Goal: Information Seeking & Learning: Learn about a topic

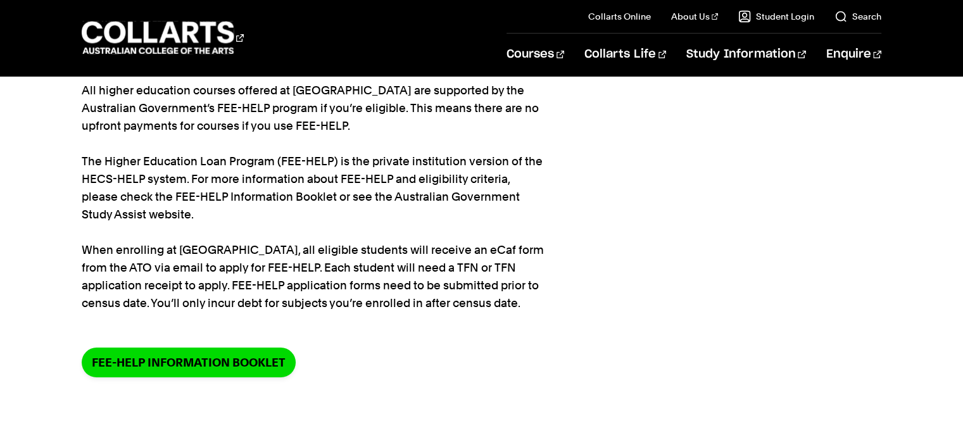
scroll to position [63, 0]
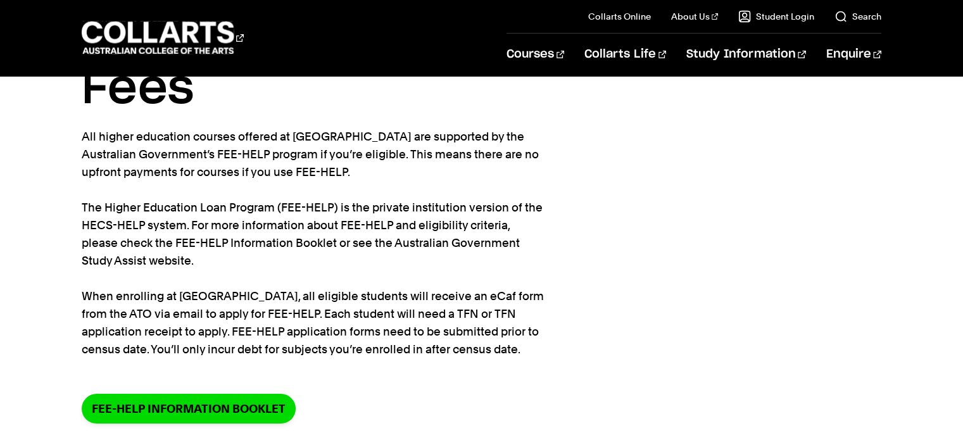
click at [344, 186] on p "All higher education courses offered at [GEOGRAPHIC_DATA] are supported by the …" at bounding box center [313, 243] width 462 height 230
click at [344, 184] on p "All higher education courses offered at [GEOGRAPHIC_DATA] are supported by the …" at bounding box center [313, 243] width 462 height 230
click at [295, 260] on p "All higher education courses offered at [GEOGRAPHIC_DATA] are supported by the …" at bounding box center [313, 243] width 462 height 230
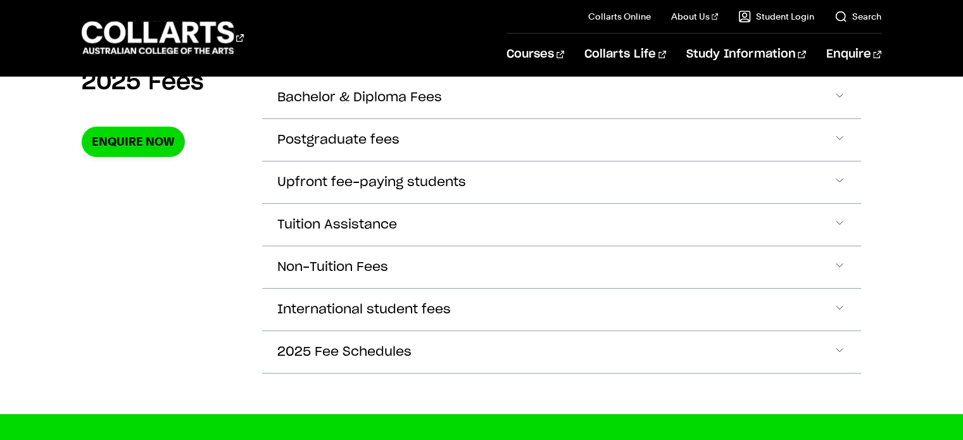
scroll to position [506, 0]
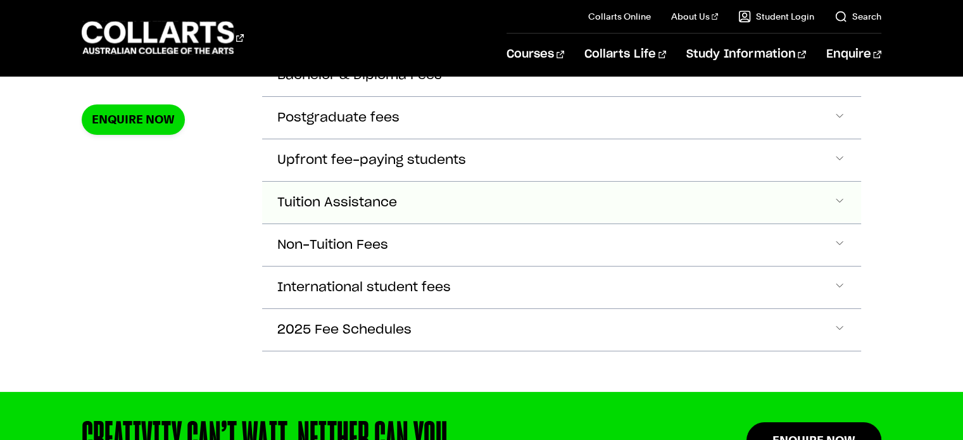
click at [304, 207] on button "Tuition Assistance" at bounding box center [561, 203] width 598 height 42
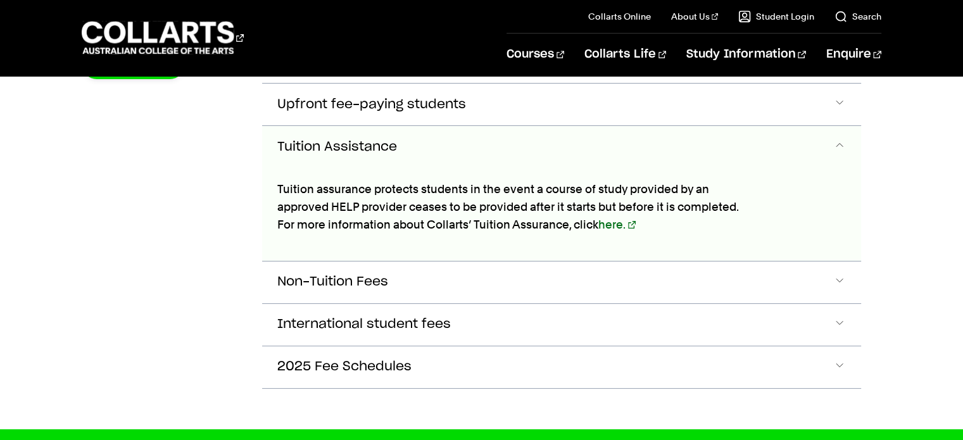
scroll to position [508, 0]
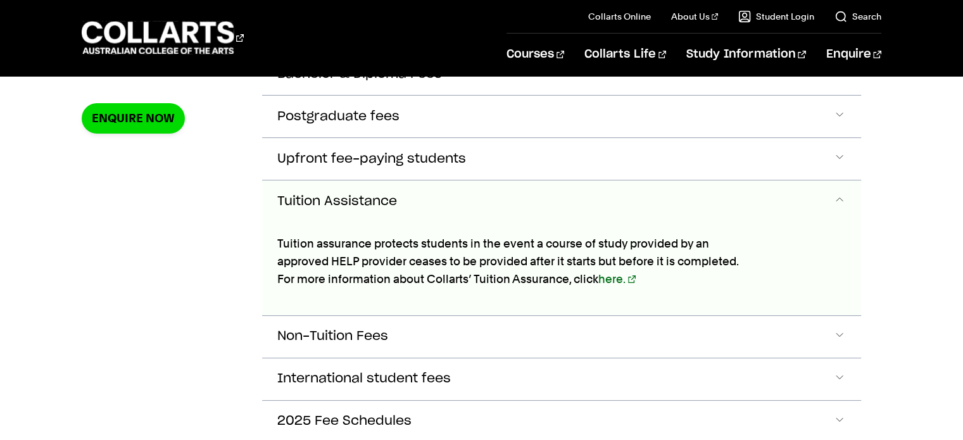
click at [142, 273] on div "2025 Fees Enquire Now" at bounding box center [162, 241] width 160 height 403
click at [448, 199] on button "Tuition Assistance" at bounding box center [561, 201] width 598 height 42
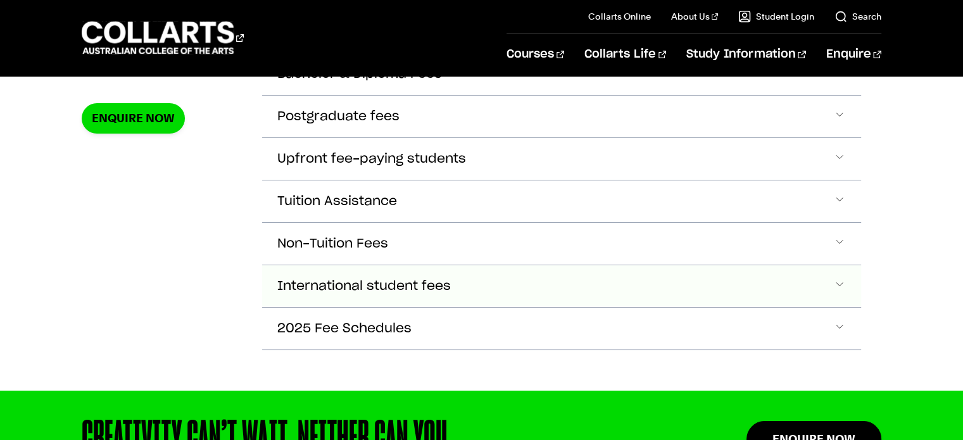
click at [419, 279] on span "International student fees" at bounding box center [363, 286] width 173 height 15
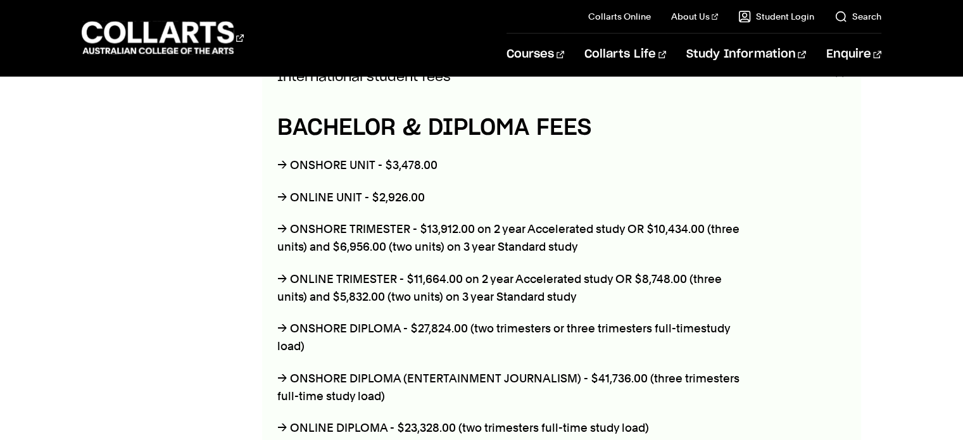
scroll to position [717, 0]
click at [148, 246] on div "2025 Fees Enquire Now" at bounding box center [162, 274] width 160 height 889
click at [148, 241] on div "2025 Fees Enquire Now" at bounding box center [162, 274] width 160 height 889
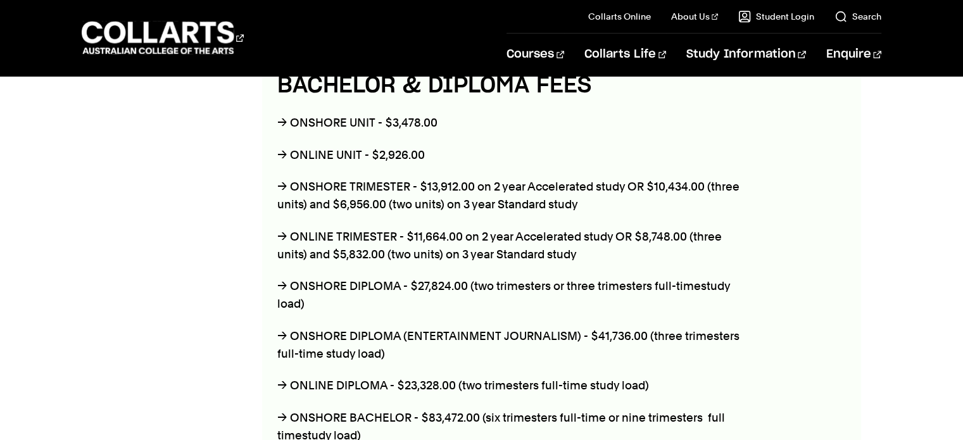
scroll to position [781, 0]
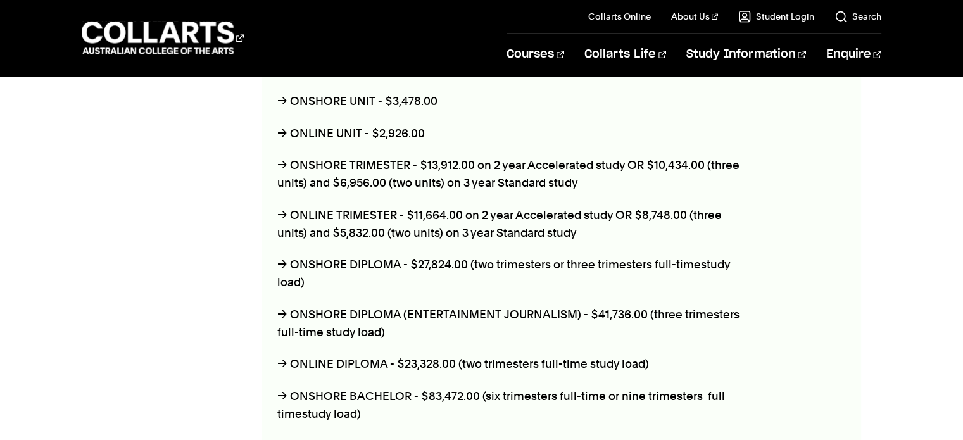
click at [148, 241] on div "2025 Fees Enquire Now" at bounding box center [162, 211] width 160 height 889
click at [146, 234] on div "2025 Fees Enquire Now" at bounding box center [162, 211] width 160 height 889
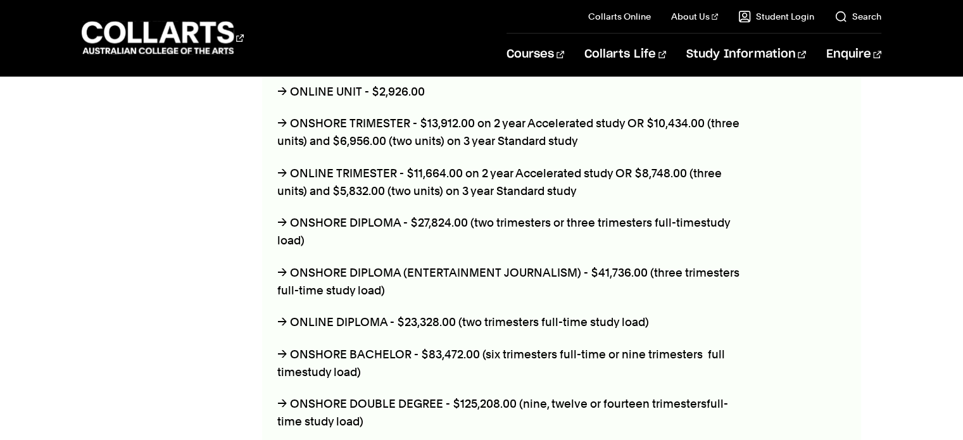
scroll to position [844, 0]
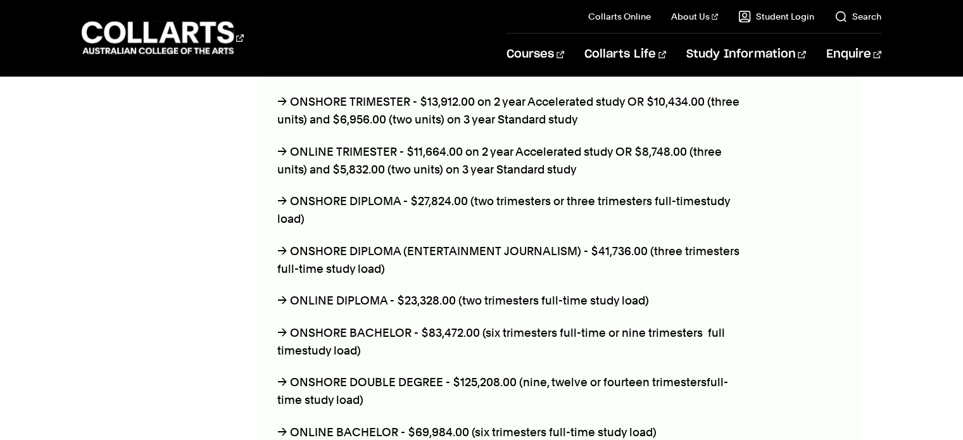
click at [146, 233] on div "2025 Fees Enquire Now" at bounding box center [162, 148] width 160 height 889
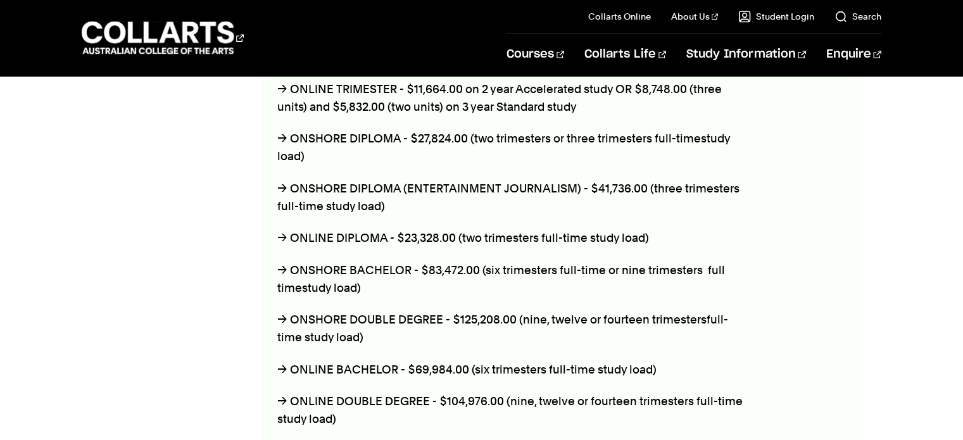
scroll to position [907, 0]
click at [146, 233] on div "2025 Fees Enquire Now" at bounding box center [162, 84] width 160 height 889
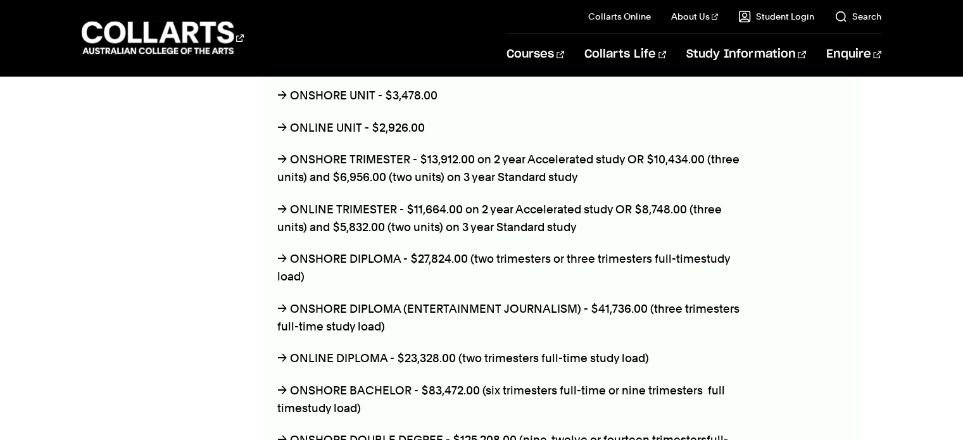
scroll to position [844, 0]
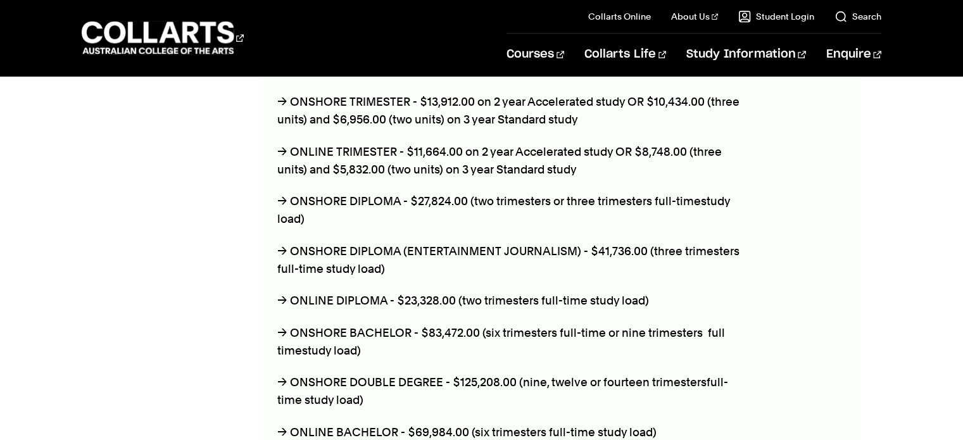
click at [213, 198] on div "2025 Fees Enquire Now" at bounding box center [162, 148] width 160 height 889
click at [217, 192] on div "2025 Fees Enquire Now" at bounding box center [162, 148] width 160 height 889
click at [223, 189] on div "2025 Fees Enquire Now" at bounding box center [162, 148] width 160 height 889
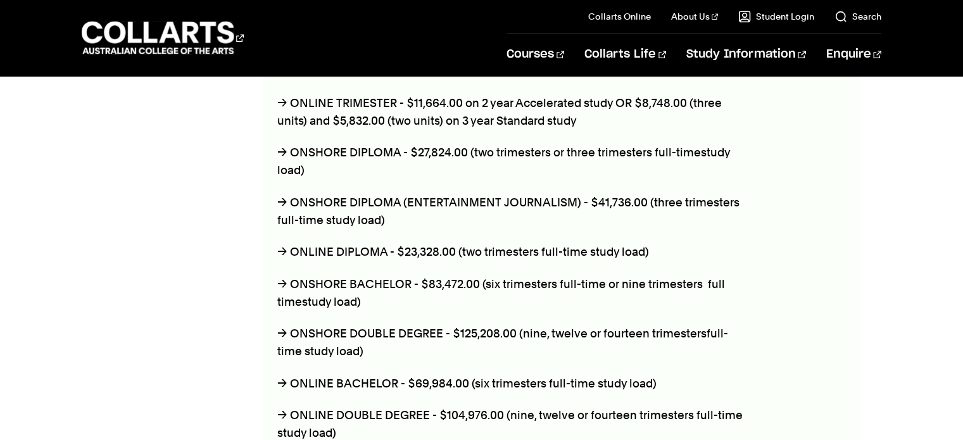
scroll to position [970, 0]
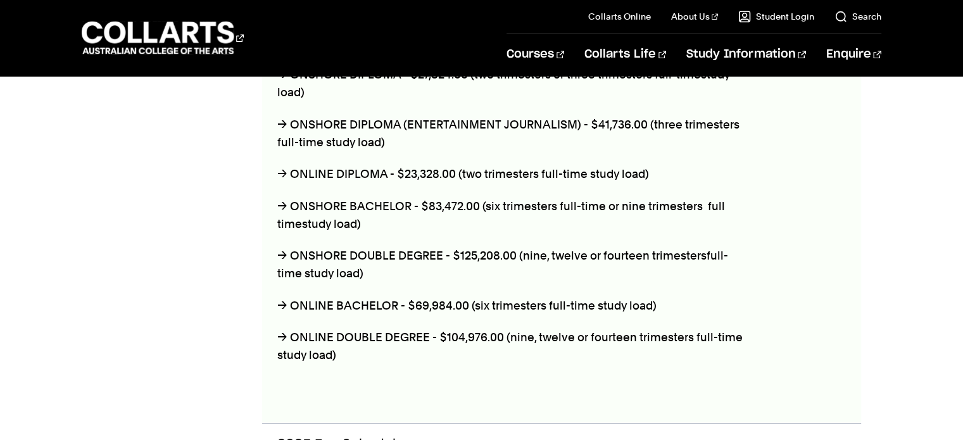
click at [218, 189] on div "2025 Fees Enquire Now" at bounding box center [162, 21] width 160 height 889
click at [207, 191] on div "2025 Fees Enquire Now" at bounding box center [162, 21] width 160 height 889
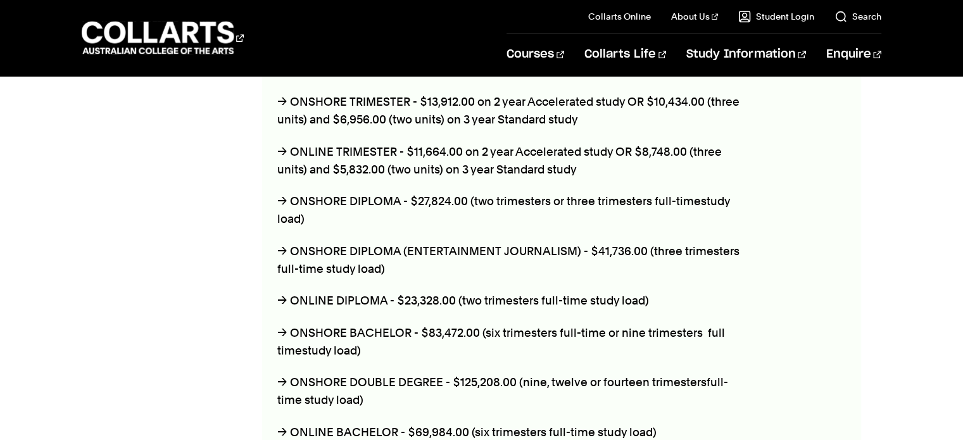
click at [193, 191] on div "2025 Fees Enquire Now" at bounding box center [162, 148] width 160 height 889
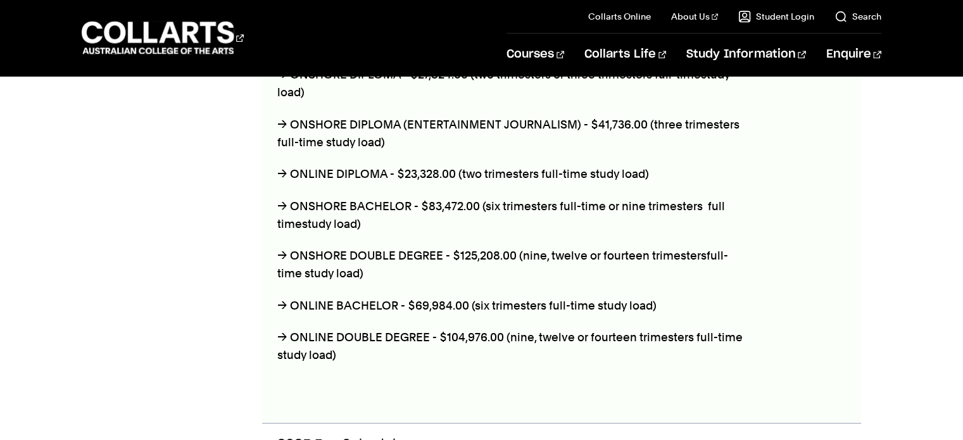
click at [190, 192] on div "2025 Fees Enquire Now" at bounding box center [162, 21] width 160 height 889
click at [192, 185] on div "2025 Fees Enquire Now" at bounding box center [162, 21] width 160 height 889
click at [192, 184] on div "2025 Fees Enquire Now" at bounding box center [162, 21] width 160 height 889
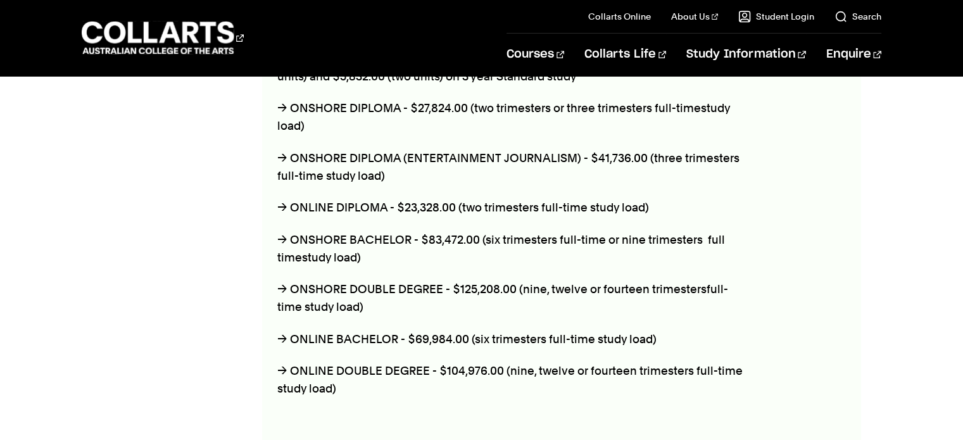
scroll to position [907, 0]
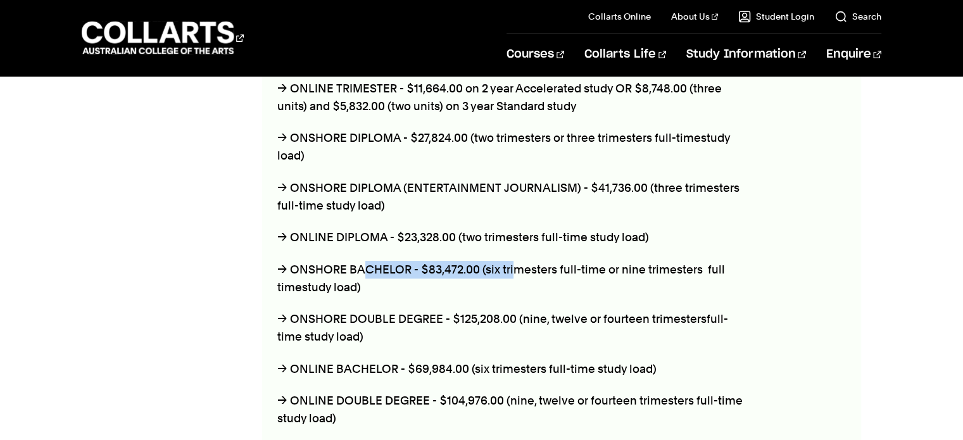
drag, startPoint x: 420, startPoint y: 263, endPoint x: 515, endPoint y: 265, distance: 95.6
click at [515, 265] on p "→ ONSHORE BACHELOR - $83,472.00 (six trimesters full-time or nine trimesters fu…" at bounding box center [512, 278] width 470 height 35
drag, startPoint x: 429, startPoint y: 239, endPoint x: 522, endPoint y: 227, distance: 93.8
click at [522, 229] on p "→ ONLINE DIPLOMA - $23,328.00 (two trimesters full-time study load)" at bounding box center [512, 238] width 470 height 18
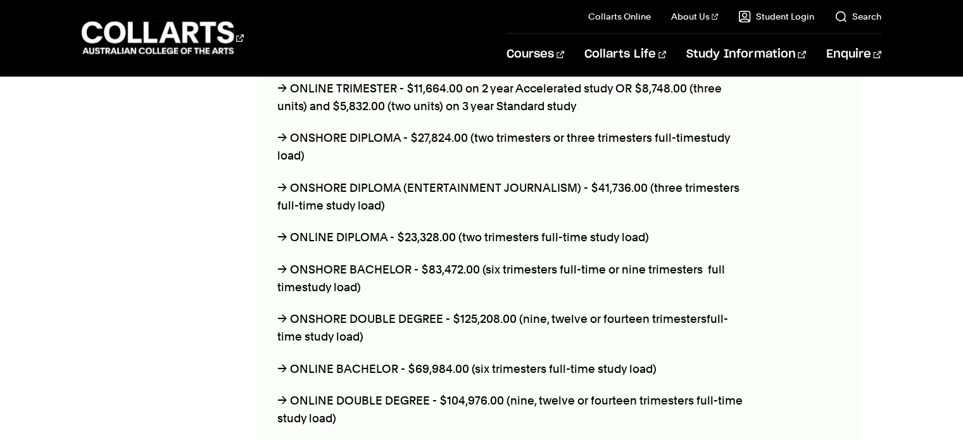
click at [536, 229] on p "→ ONLINE DIPLOMA - $23,328.00 (two trimesters full-time study load)" at bounding box center [512, 238] width 470 height 18
drag, startPoint x: 447, startPoint y: 260, endPoint x: 350, endPoint y: 258, distance: 96.9
click at [350, 261] on p "→ ONSHORE BACHELOR - $83,472.00 (six trimesters full-time or nine trimesters fu…" at bounding box center [512, 278] width 470 height 35
click at [344, 261] on p "→ ONSHORE BACHELOR - $83,472.00 (six trimesters full-time or nine trimesters fu…" at bounding box center [512, 278] width 470 height 35
click at [382, 283] on p "→ ONSHORE BACHELOR - $83,472.00 (six trimesters full-time or nine trimesters fu…" at bounding box center [512, 278] width 470 height 35
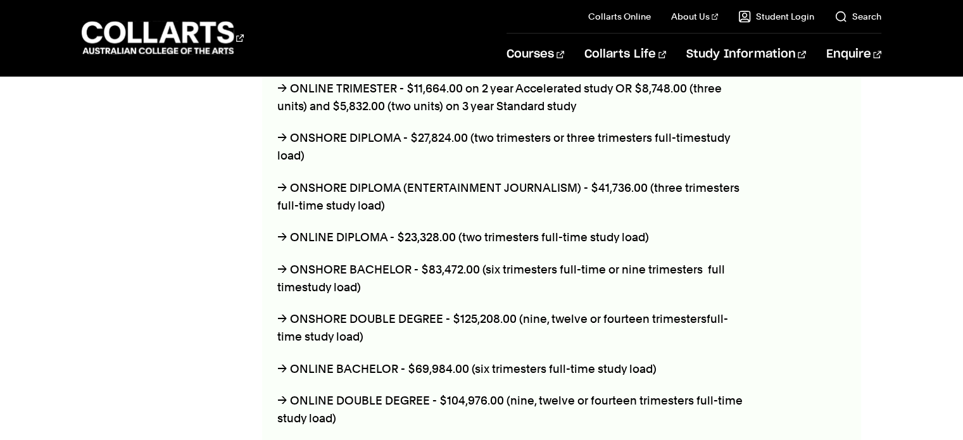
drag, startPoint x: 425, startPoint y: 299, endPoint x: 430, endPoint y: 305, distance: 8.1
click at [430, 305] on div "BACHELOR & DIPLOMA FEES → ONSHORE UNIT - $3,478.00 → ONLINE UNIT - $2,926.00 → …" at bounding box center [512, 197] width 500 height 579
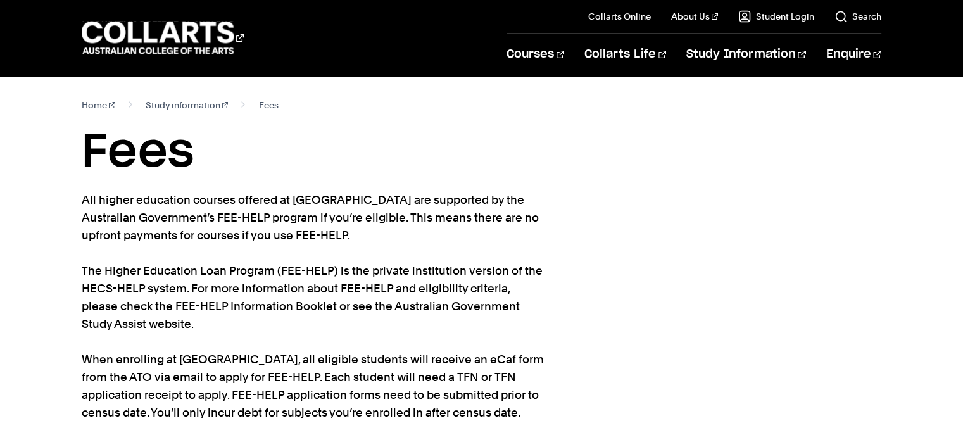
scroll to position [506, 0]
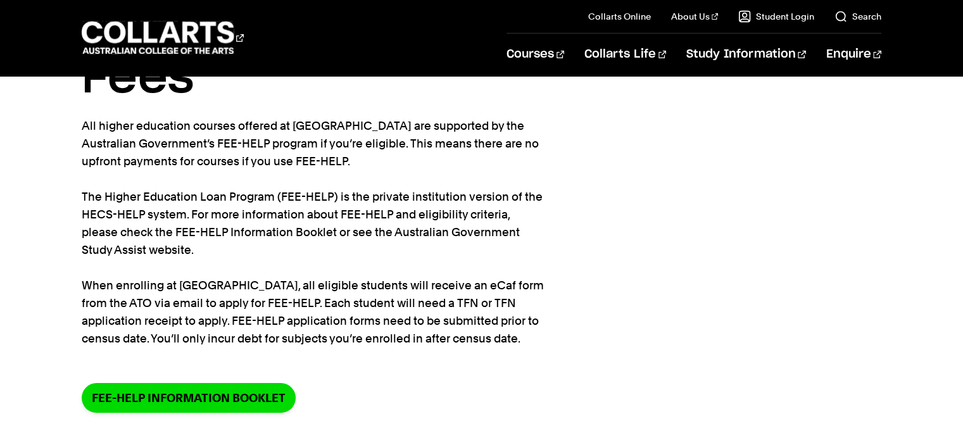
scroll to position [63, 0]
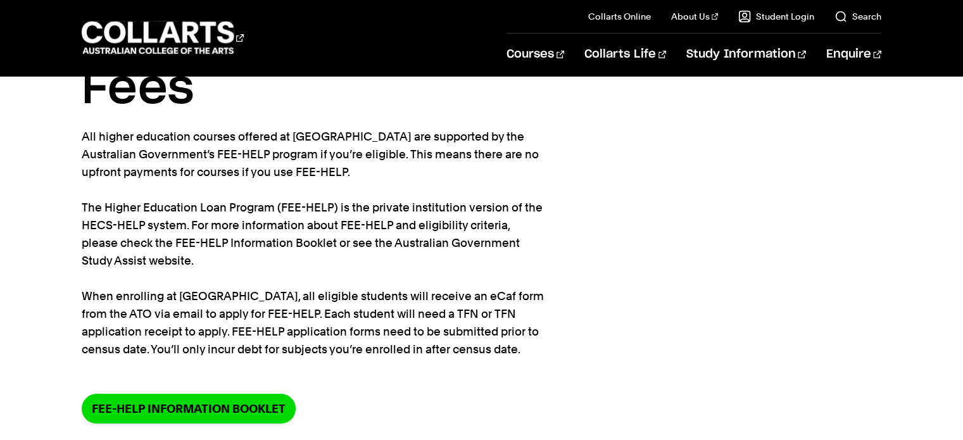
click at [67, 280] on div "Home Study information Fees Fees All higher education courses offered at [GEOGR…" at bounding box center [481, 238] width 963 height 451
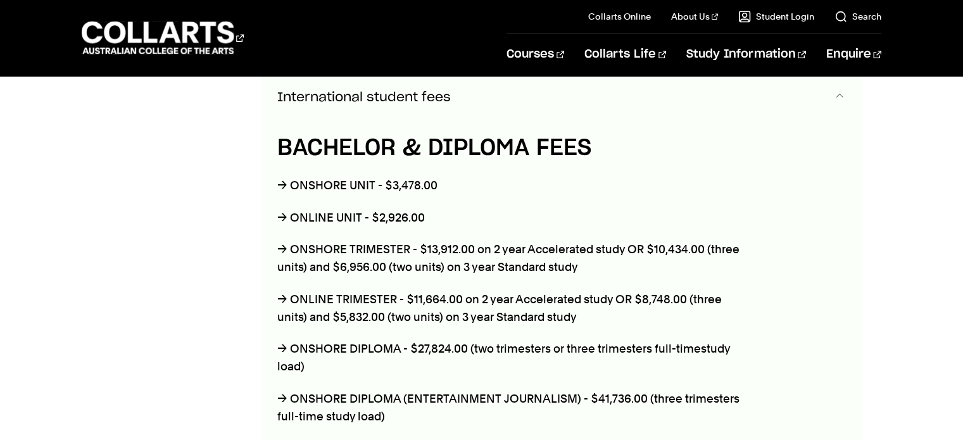
scroll to position [950, 0]
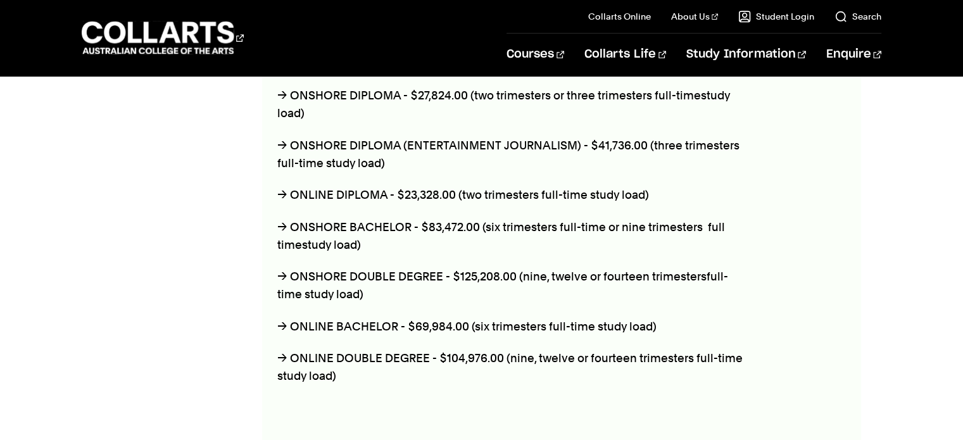
drag, startPoint x: 423, startPoint y: 239, endPoint x: 242, endPoint y: 159, distance: 197.8
click at [242, 159] on section "2025 Fees Enquire Now Bachelor & Diploma Fees BACHELOR & DIPLOMA FEES → UNIT - …" at bounding box center [481, 53] width 799 height 950
click at [224, 191] on div "2025 Fees Enquire Now" at bounding box center [162, 42] width 160 height 889
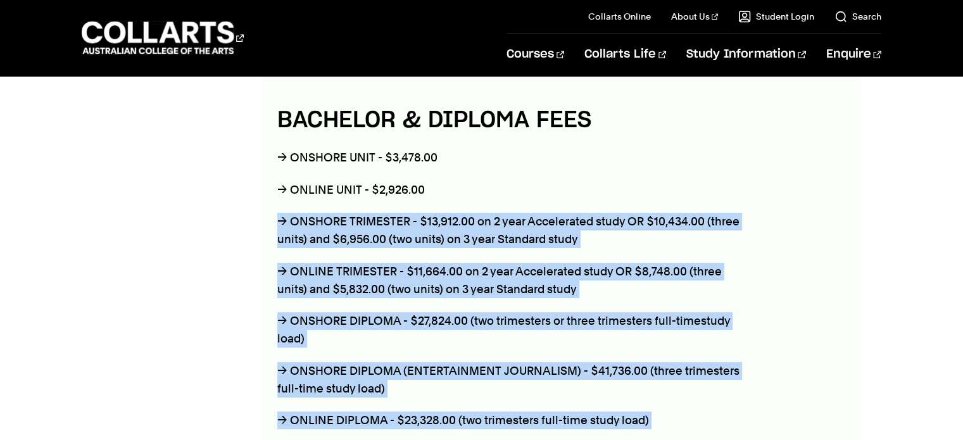
scroll to position [696, 0]
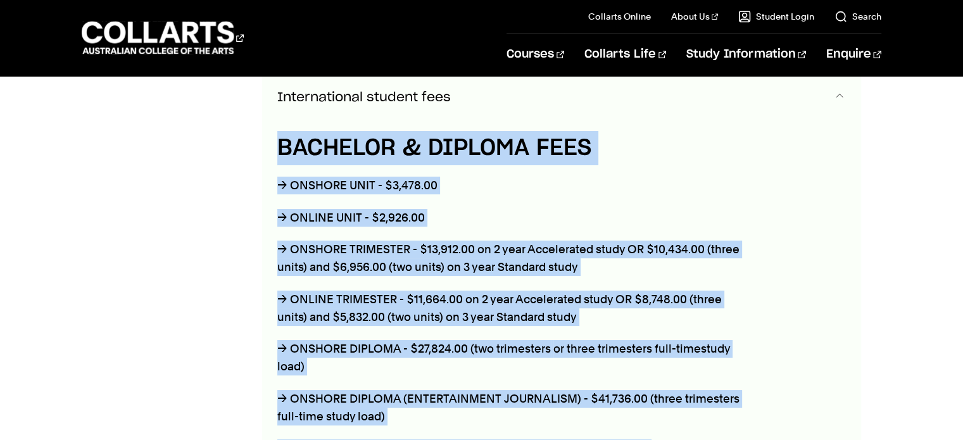
drag, startPoint x: 381, startPoint y: 368, endPoint x: 279, endPoint y: 141, distance: 248.8
click at [279, 141] on div "BACHELOR & DIPLOMA FEES → ONSHORE UNIT - $3,478.00 → ONLINE UNIT - $2,926.00 → …" at bounding box center [512, 407] width 500 height 579
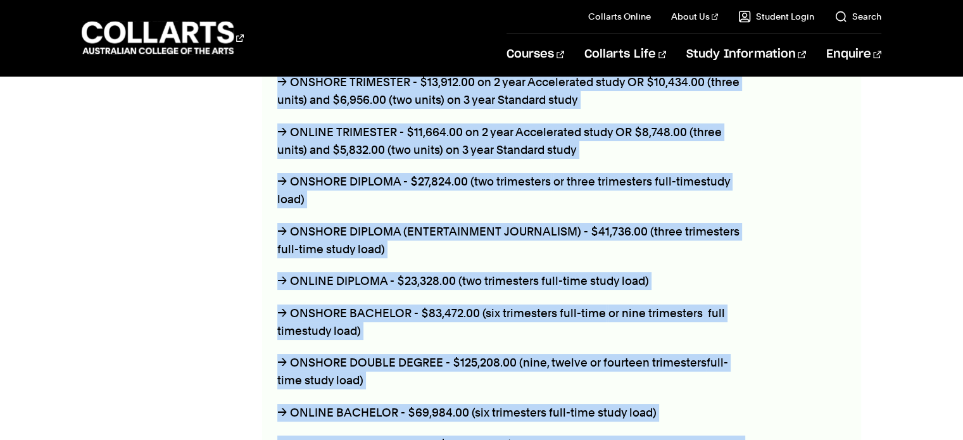
scroll to position [886, 0]
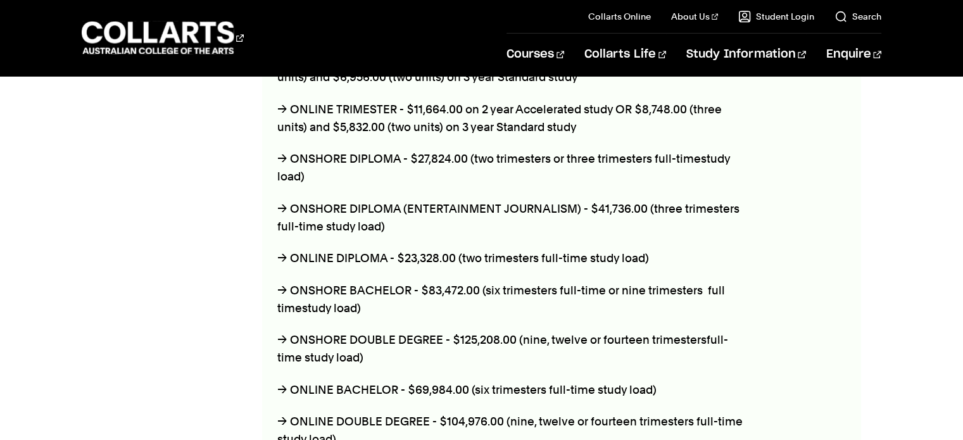
click at [180, 197] on div "2025 Fees Enquire Now" at bounding box center [162, 105] width 160 height 889
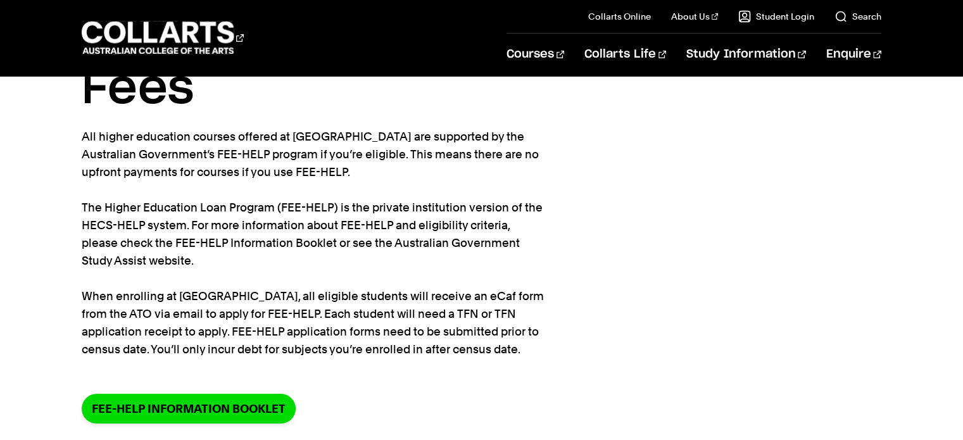
scroll to position [0, 0]
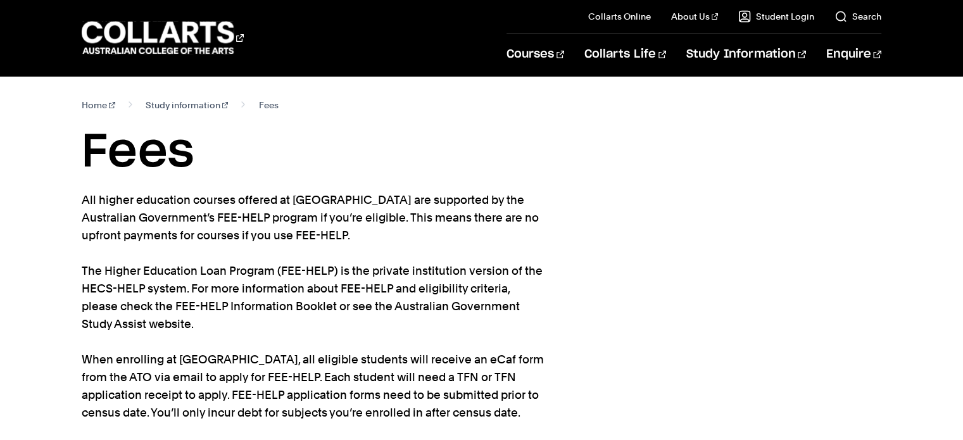
click at [199, 177] on h1 "Fees" at bounding box center [481, 152] width 799 height 57
drag, startPoint x: 198, startPoint y: 180, endPoint x: 79, endPoint y: 183, distance: 118.4
click at [79, 183] on div "Home Study information Fees Fees All higher education courses offered at [GEOGR…" at bounding box center [481, 301] width 963 height 451
click at [67, 182] on div "Home Study information Fees Fees All higher education courses offered at [GEOGR…" at bounding box center [481, 301] width 963 height 451
drag, startPoint x: 70, startPoint y: 163, endPoint x: 218, endPoint y: 168, distance: 148.2
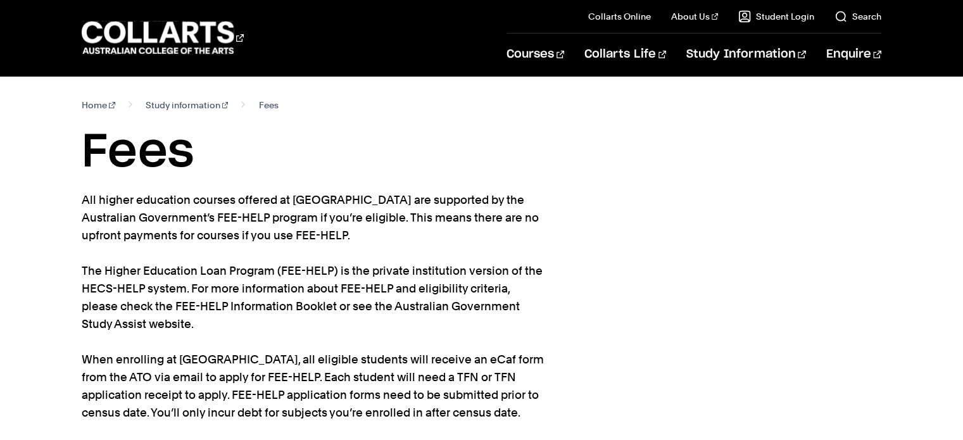
click at [218, 168] on div "Home Study information Fees Fees All higher education courses offered at [GEOGR…" at bounding box center [481, 301] width 963 height 451
click at [218, 162] on h1 "Fees" at bounding box center [481, 152] width 799 height 57
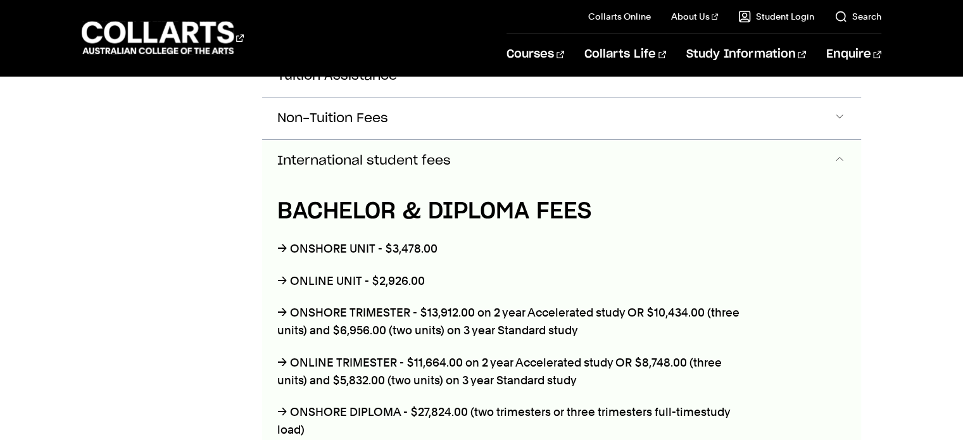
scroll to position [760, 0]
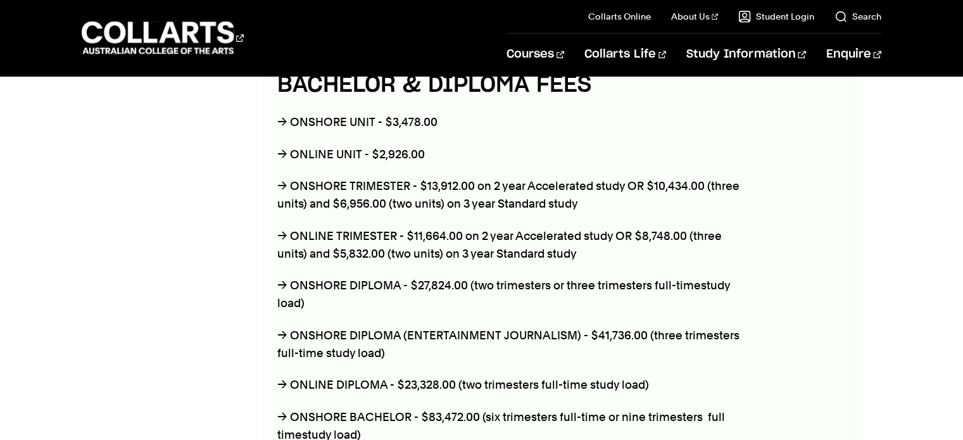
click at [209, 189] on div "2025 Fees Enquire Now" at bounding box center [162, 232] width 160 height 889
click at [173, 202] on div "2025 Fees Enquire Now" at bounding box center [162, 232] width 160 height 889
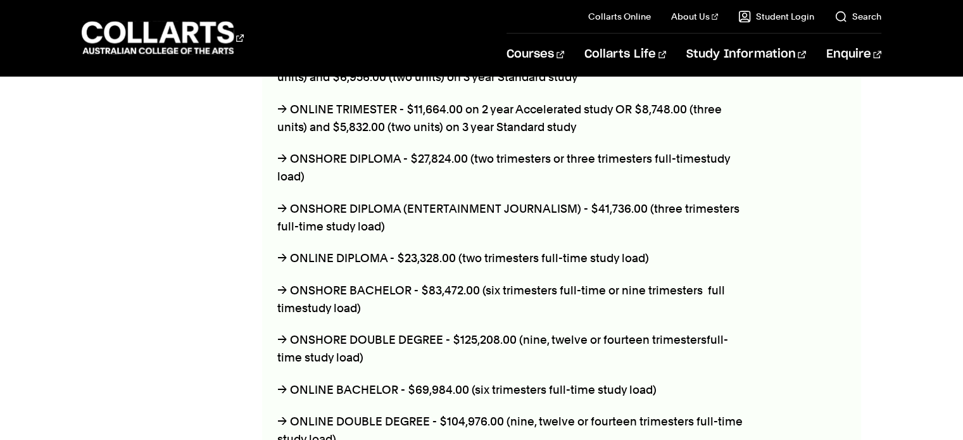
click at [175, 207] on div "2025 Fees Enquire Now" at bounding box center [162, 105] width 160 height 889
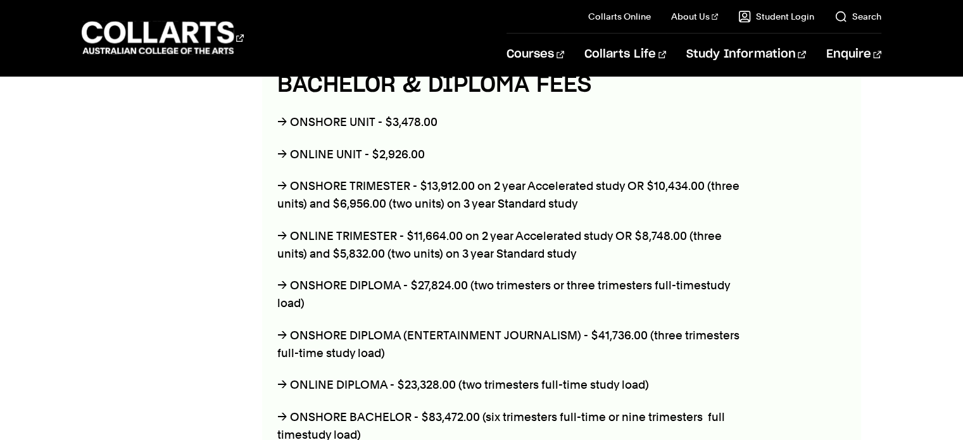
click at [175, 202] on div "2025 Fees Enquire Now" at bounding box center [162, 232] width 160 height 889
click at [170, 202] on div "2025 Fees Enquire Now" at bounding box center [162, 232] width 160 height 889
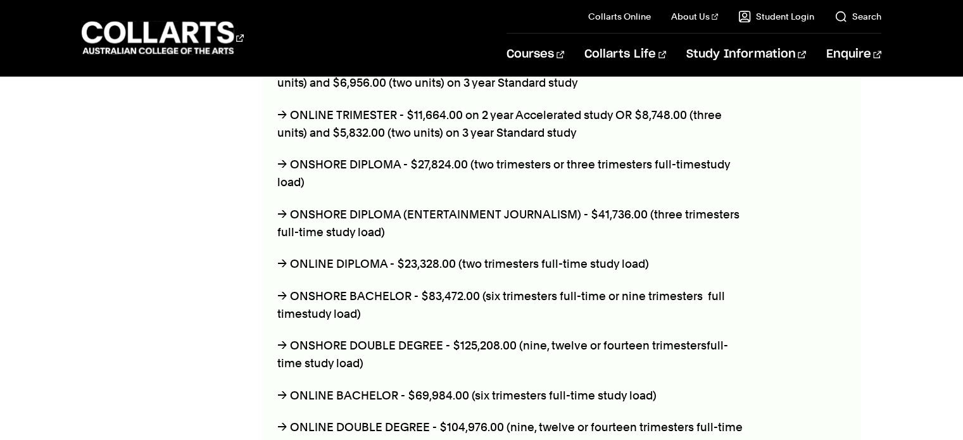
scroll to position [886, 0]
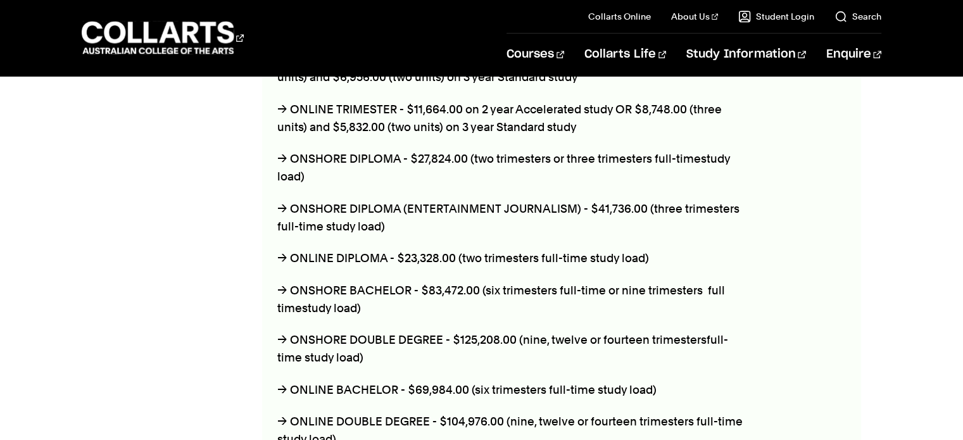
click at [160, 191] on div "2025 Fees Enquire Now" at bounding box center [162, 105] width 160 height 889
click at [165, 175] on div "2025 Fees Enquire Now" at bounding box center [162, 105] width 160 height 889
click at [395, 220] on p "→ ONSHORE DIPLOMA (ENTERTAINMENT JOURNALISM) - $41,736.00 (three trimesters ful…" at bounding box center [512, 217] width 470 height 35
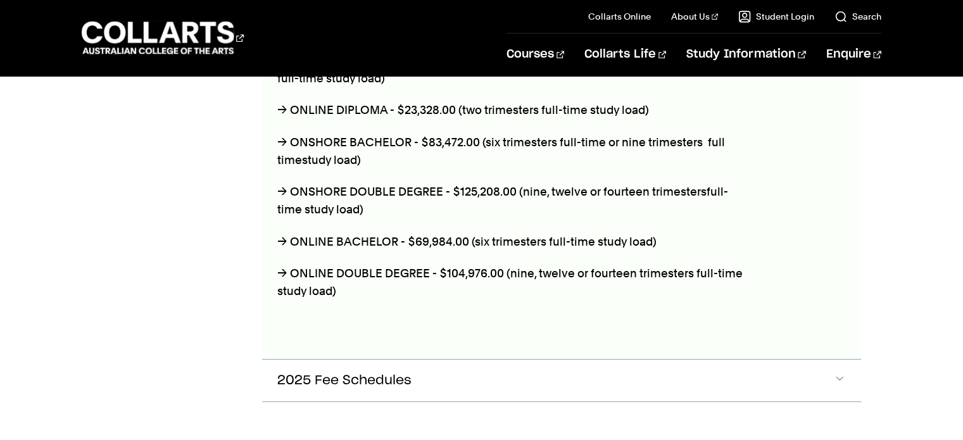
scroll to position [1013, 0]
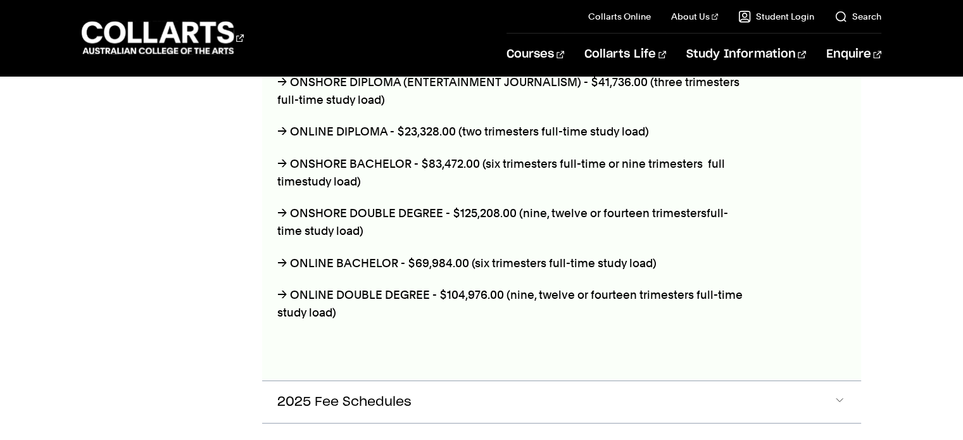
drag, startPoint x: 406, startPoint y: 180, endPoint x: 182, endPoint y: 116, distance: 233.7
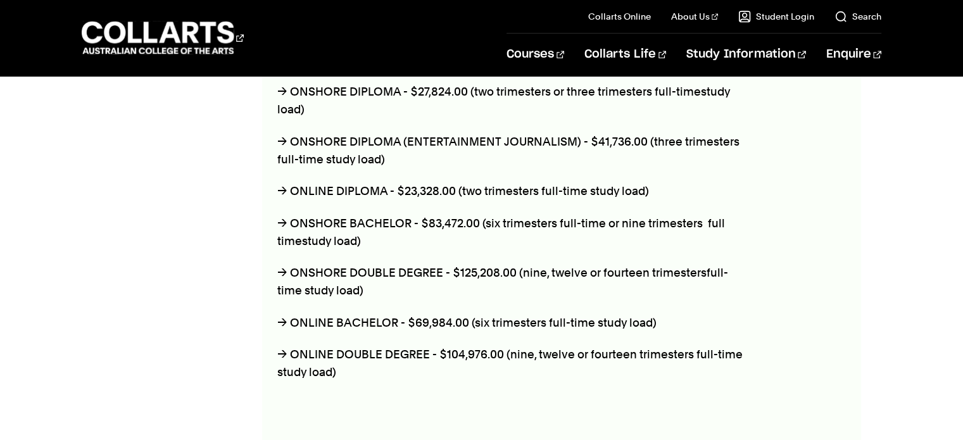
scroll to position [886, 0]
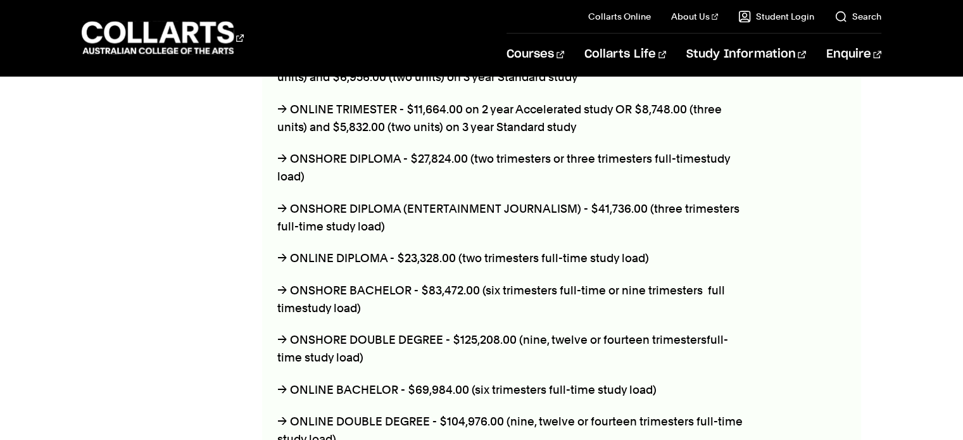
click at [180, 149] on div "2025 Fees Enquire Now" at bounding box center [162, 105] width 160 height 889
click at [191, 199] on div "2025 Fees Enquire Now" at bounding box center [162, 105] width 160 height 889
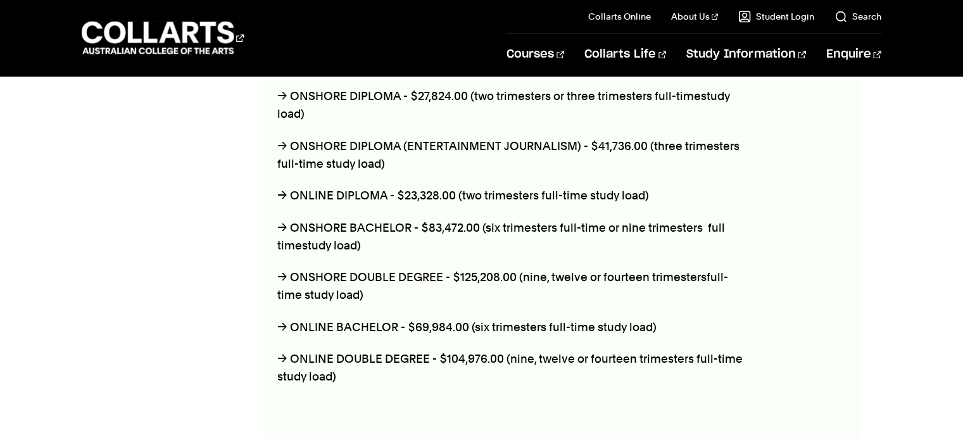
scroll to position [950, 0]
click at [196, 196] on div "2025 Fees Enquire Now" at bounding box center [162, 42] width 160 height 889
click at [256, 171] on section "2025 Fees Enquire Now Bachelor & Diploma Fees BACHELOR & DIPLOMA FEES → UNIT - …" at bounding box center [481, 53] width 799 height 950
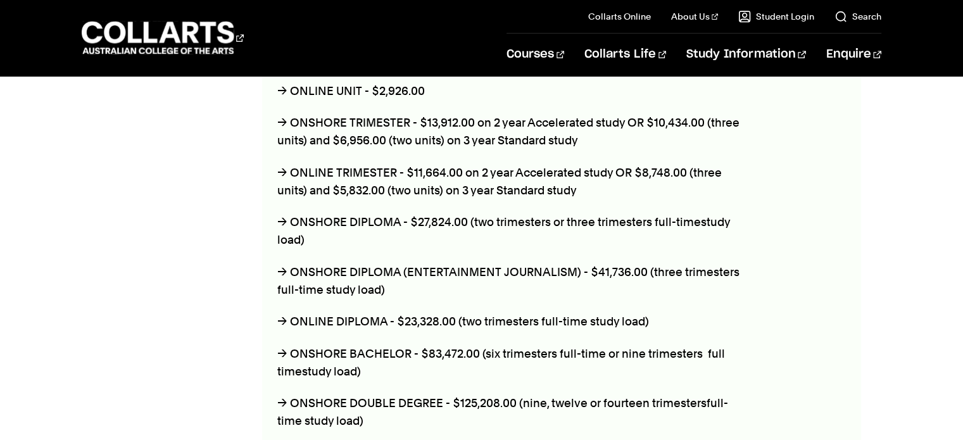
scroll to position [823, 0]
click at [251, 166] on section "2025 Fees Enquire Now Bachelor & Diploma Fees BACHELOR & DIPLOMA FEES → UNIT - …" at bounding box center [481, 179] width 799 height 950
drag, startPoint x: 92, startPoint y: 215, endPoint x: 89, endPoint y: 230, distance: 15.4
click at [92, 215] on div "2025 Fees Enquire Now" at bounding box center [162, 169] width 160 height 889
click at [116, 295] on div "2025 Fees Enquire Now" at bounding box center [162, 169] width 160 height 889
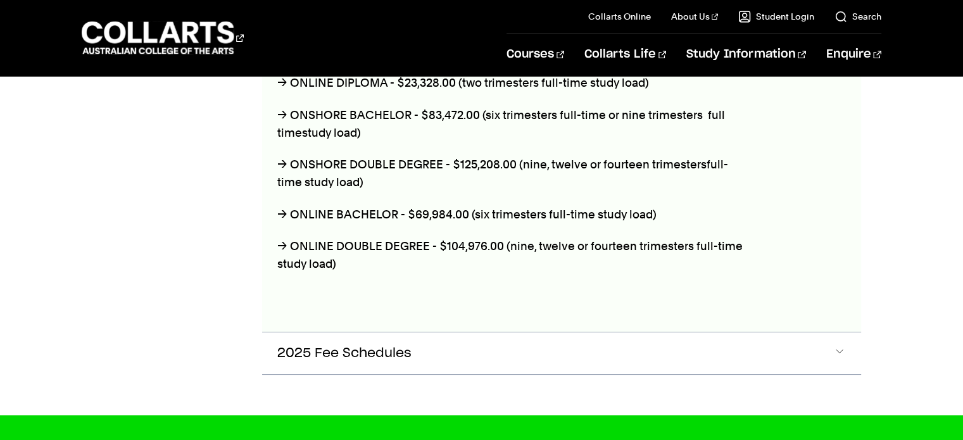
scroll to position [1076, 0]
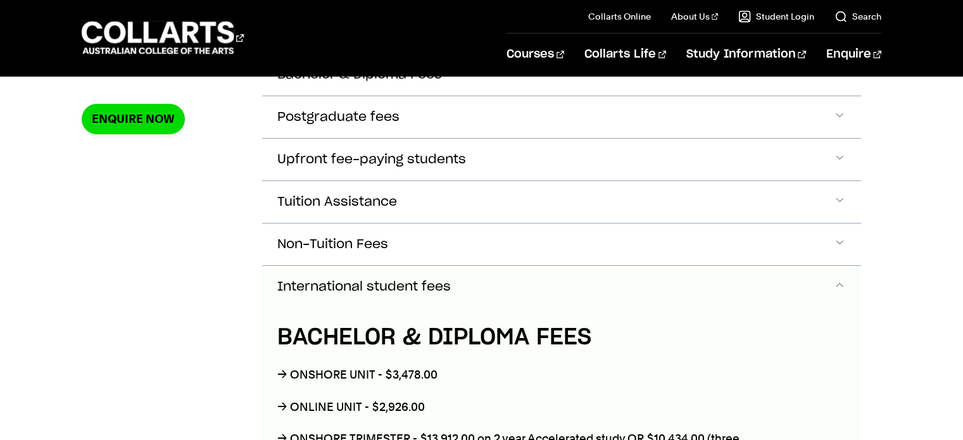
scroll to position [317, 0]
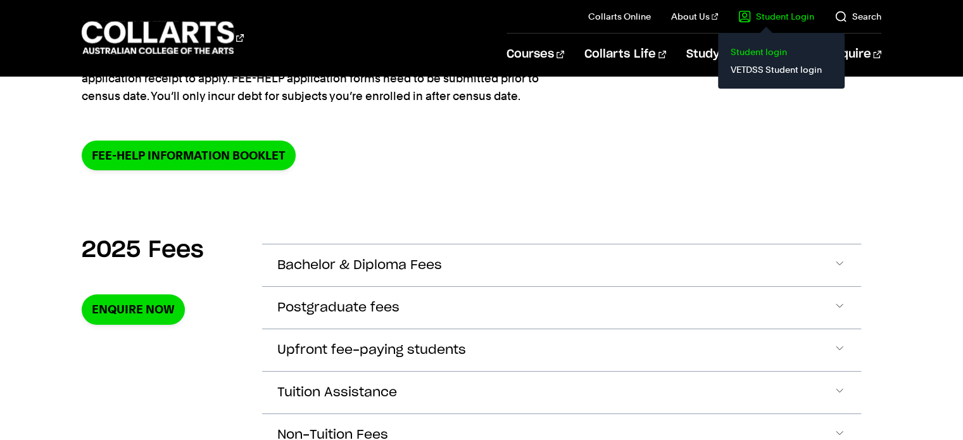
click at [757, 51] on link "Student login" at bounding box center [781, 52] width 106 height 18
